Goal: Find specific page/section: Find specific page/section

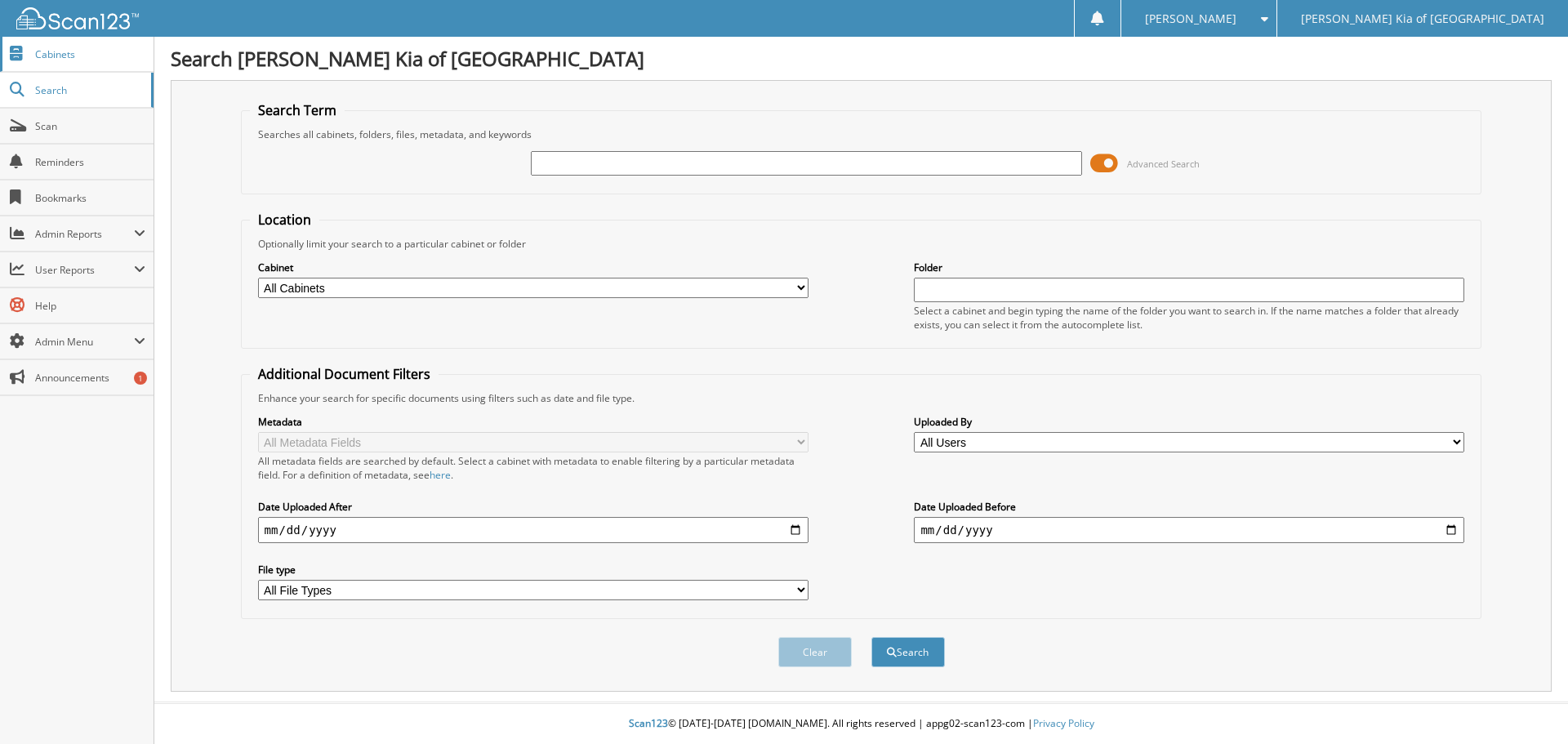
click at [79, 60] on span "Cabinets" at bounding box center [90, 54] width 110 height 14
type input "e6032"
click at [871, 637] on button "Search" at bounding box center [908, 652] width 73 height 30
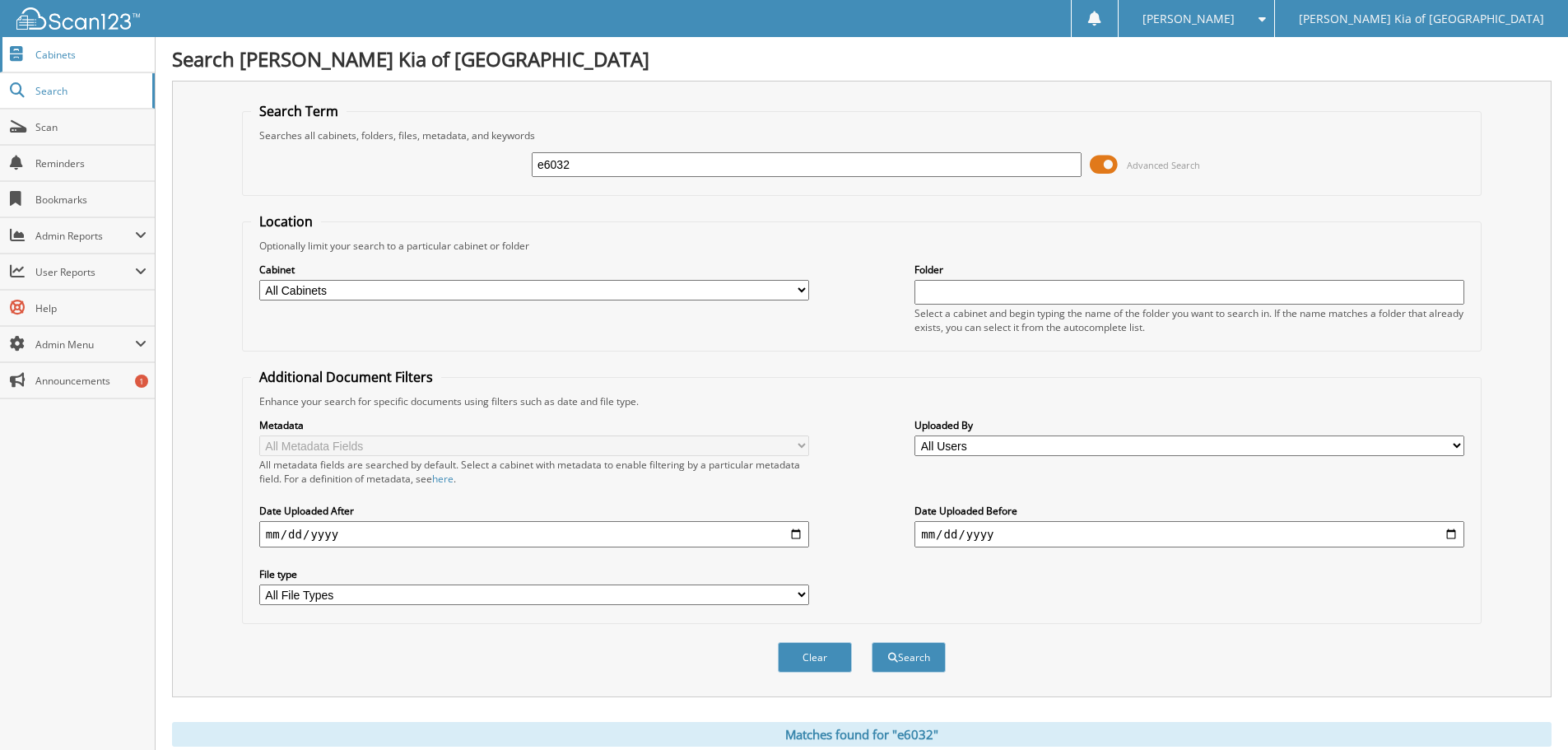
click at [60, 59] on span "Cabinets" at bounding box center [91, 55] width 111 height 14
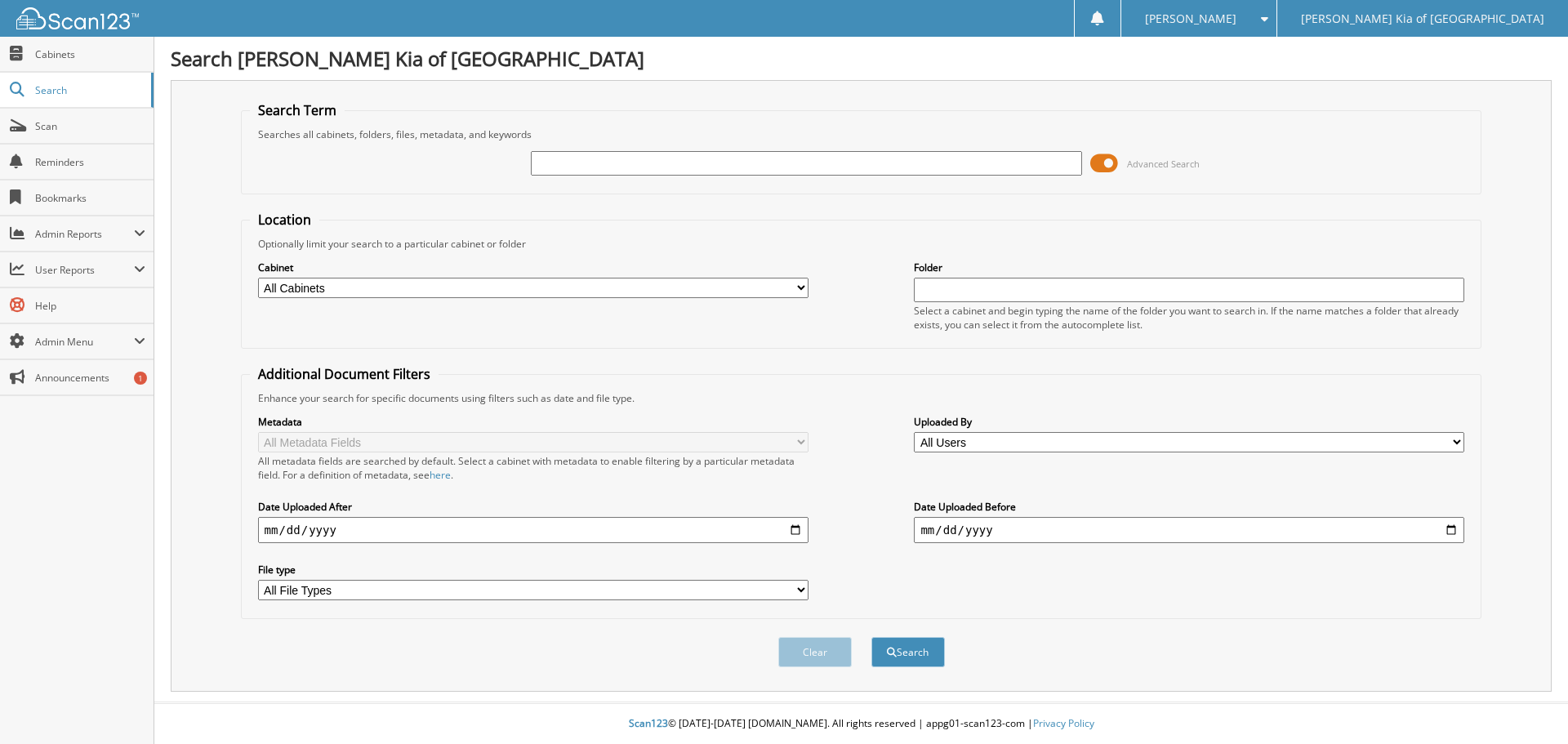
click at [618, 161] on input "text" at bounding box center [806, 162] width 551 height 24
type input "E6032"
click at [871, 637] on button "Search" at bounding box center [908, 652] width 73 height 30
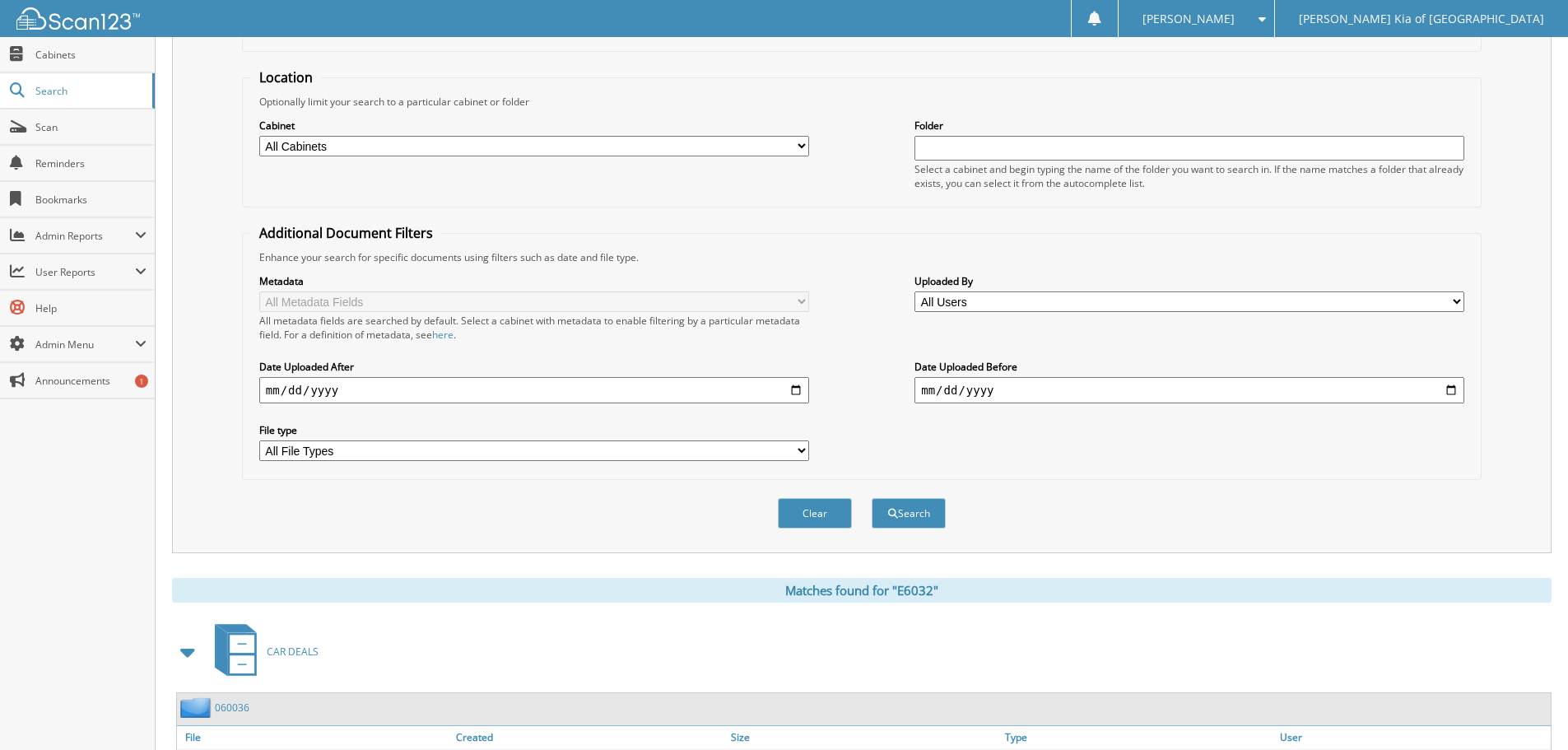
scroll to position [262, 0]
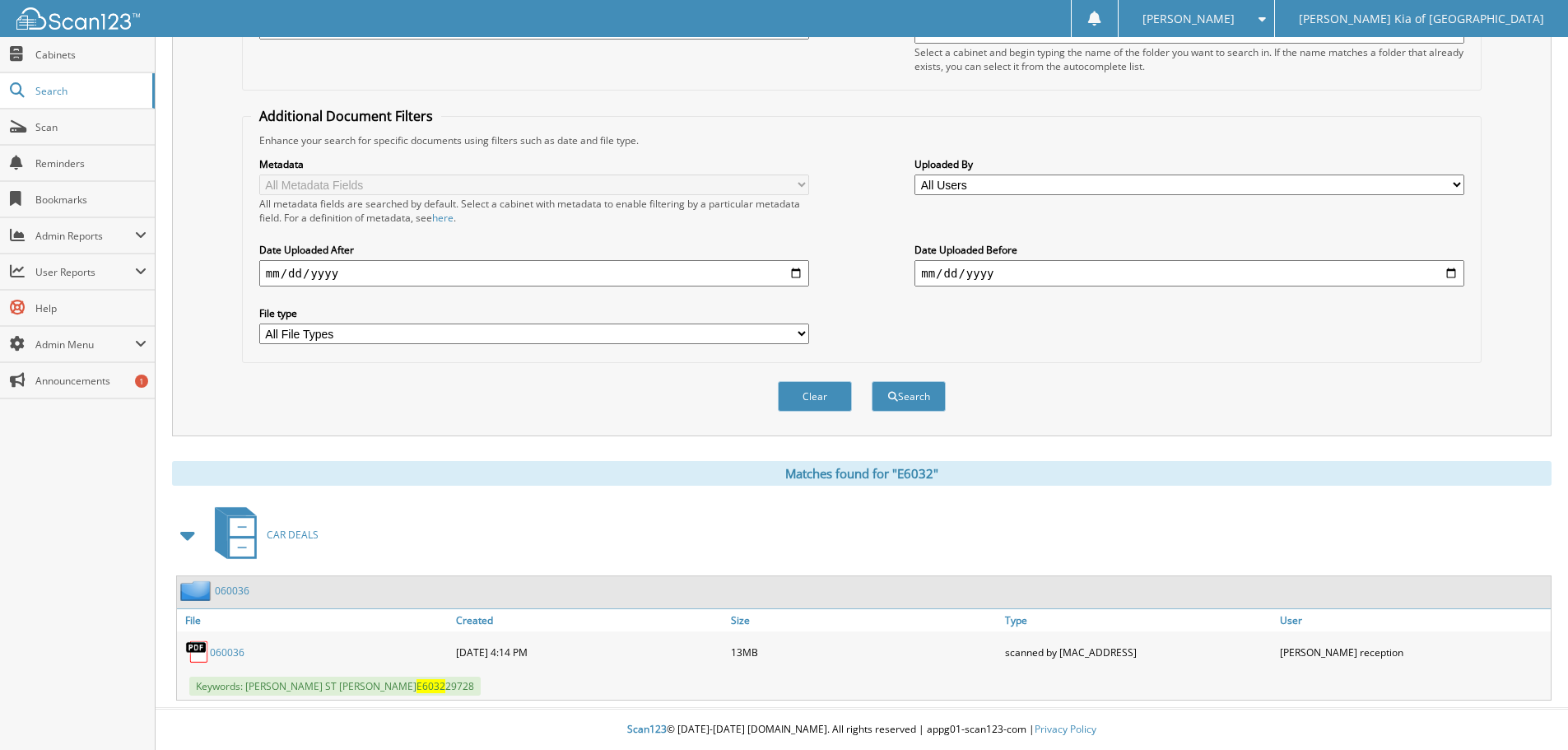
click at [224, 648] on link "060036" at bounding box center [227, 652] width 34 height 14
